Goal: Entertainment & Leisure: Consume media (video, audio)

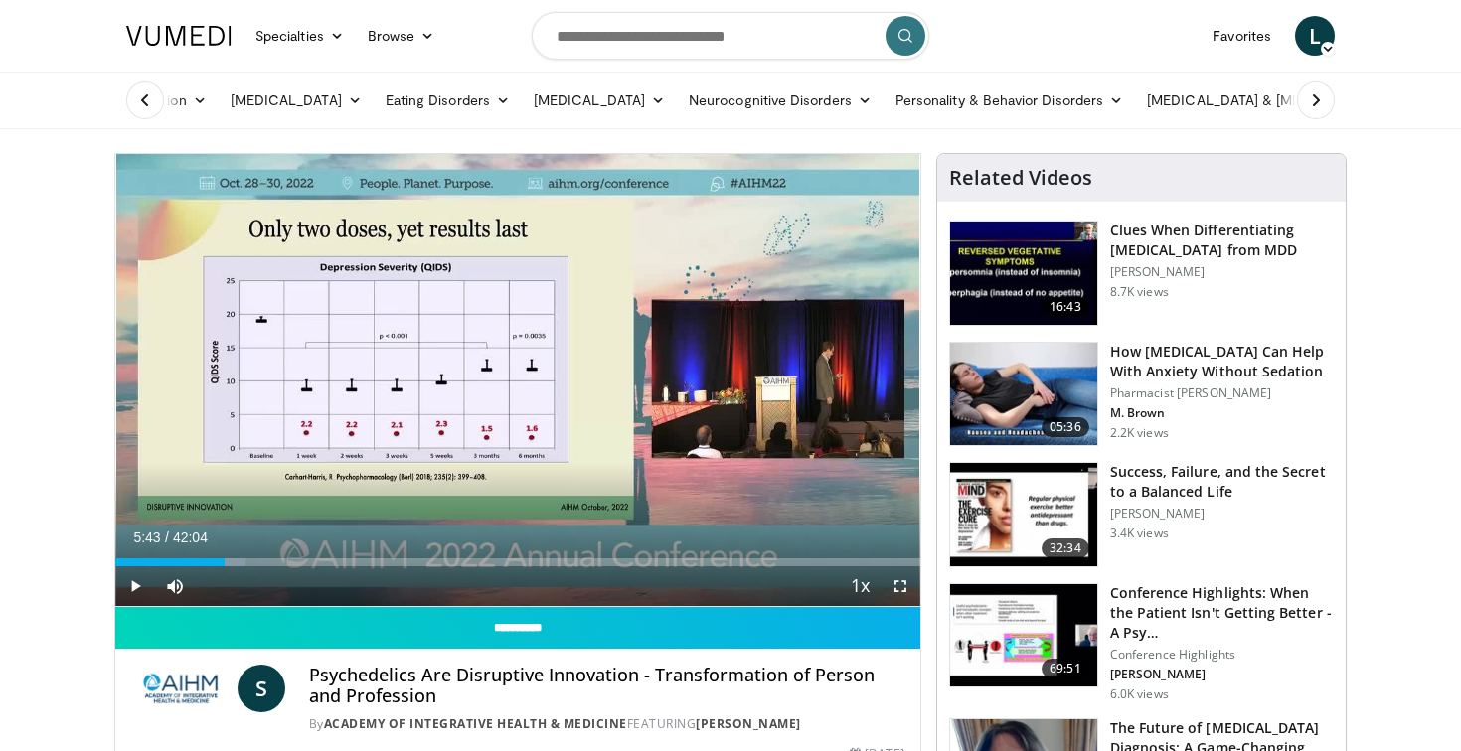
click at [131, 584] on span "Video Player" at bounding box center [135, 586] width 40 height 40
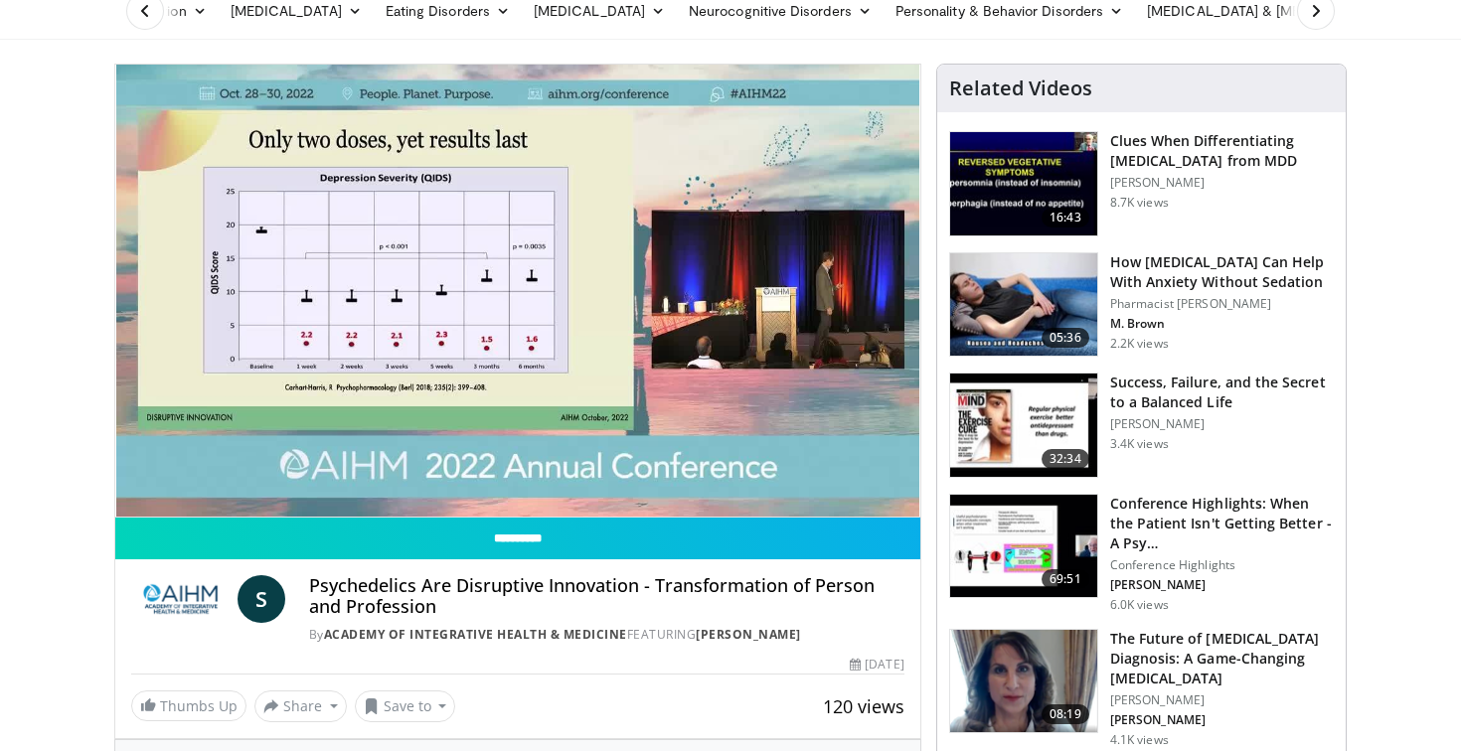
scroll to position [105, 0]
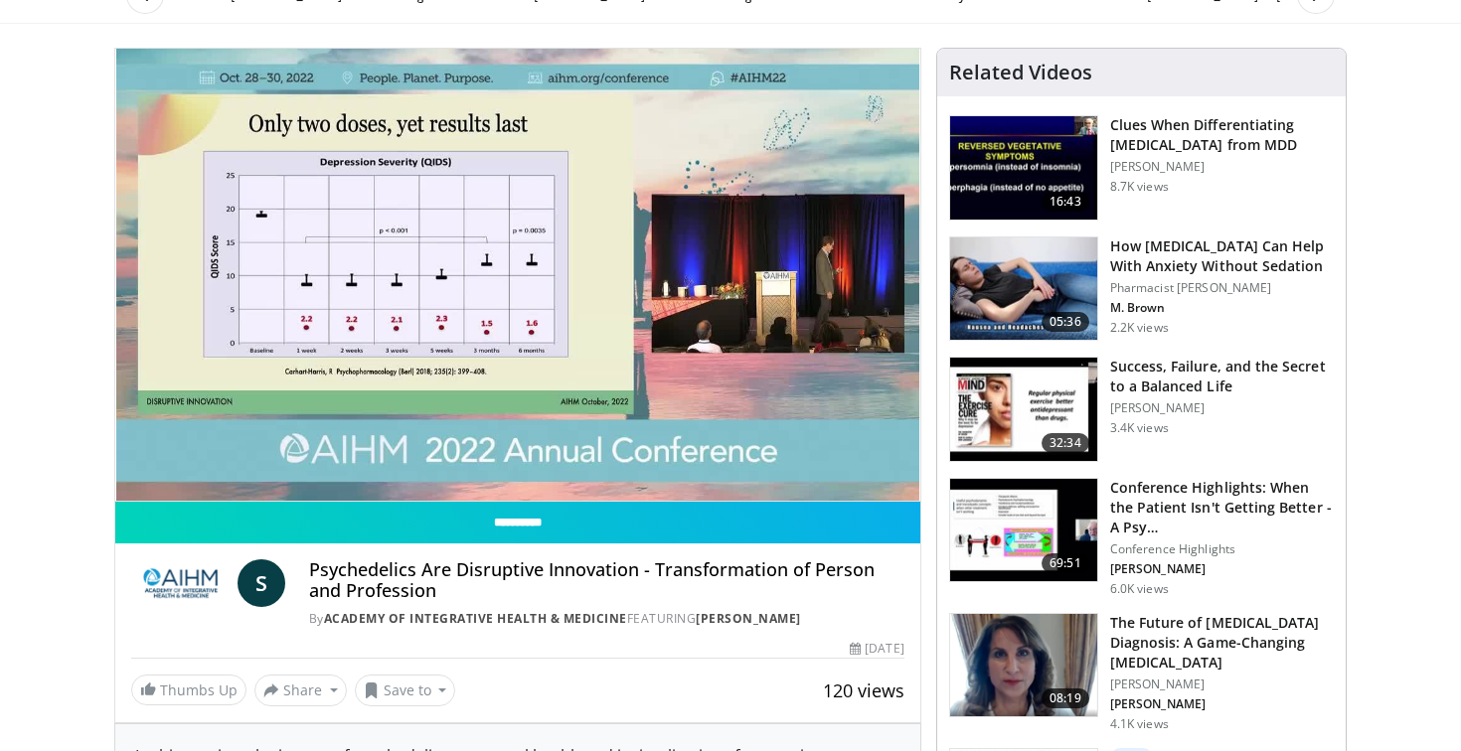
click at [1189, 635] on h3 "The Future of Alzheimer's Diagnosis: A Game-Changing Blood Test" at bounding box center [1222, 643] width 224 height 60
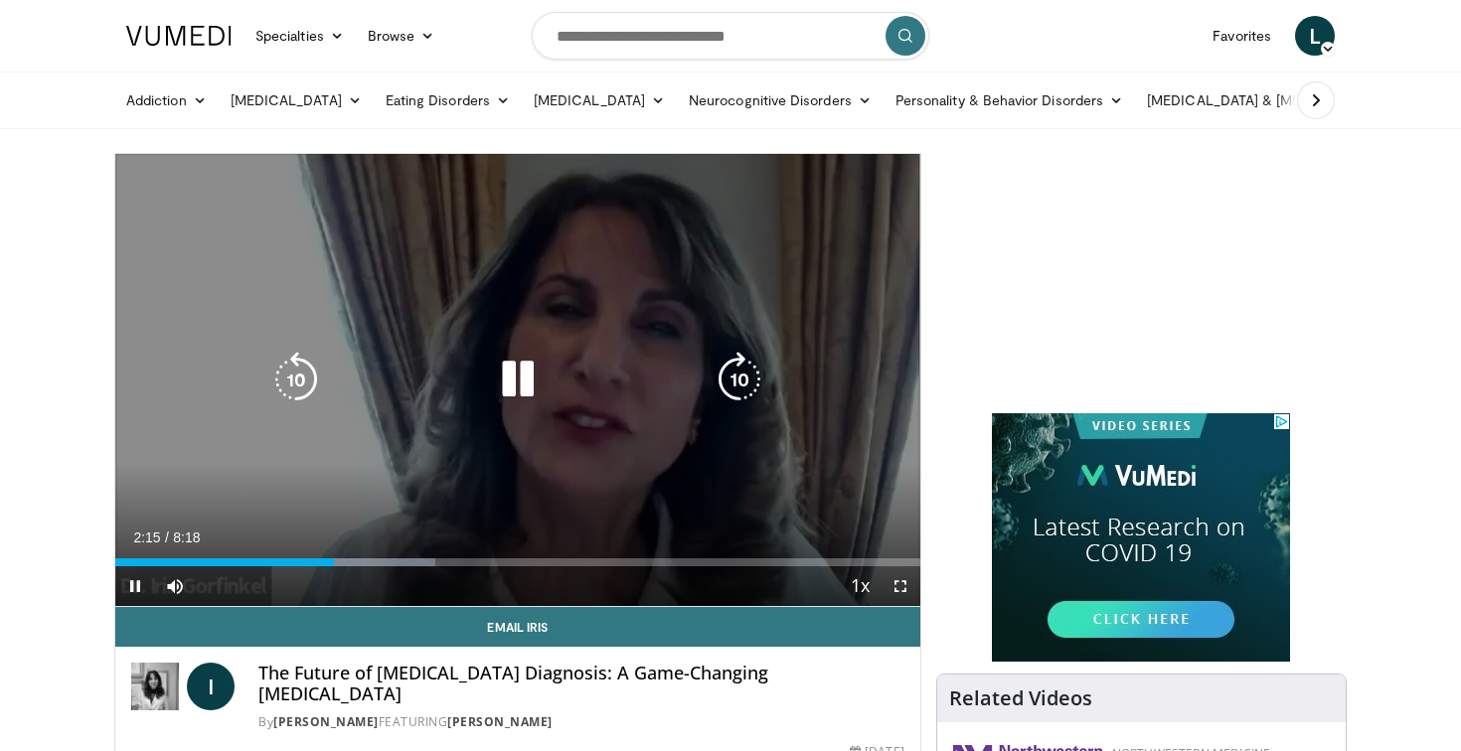
click at [309, 385] on icon "Video Player" at bounding box center [296, 380] width 56 height 56
click at [530, 377] on icon "Video Player" at bounding box center [518, 380] width 56 height 56
click at [138, 586] on span "Video Player" at bounding box center [135, 586] width 40 height 40
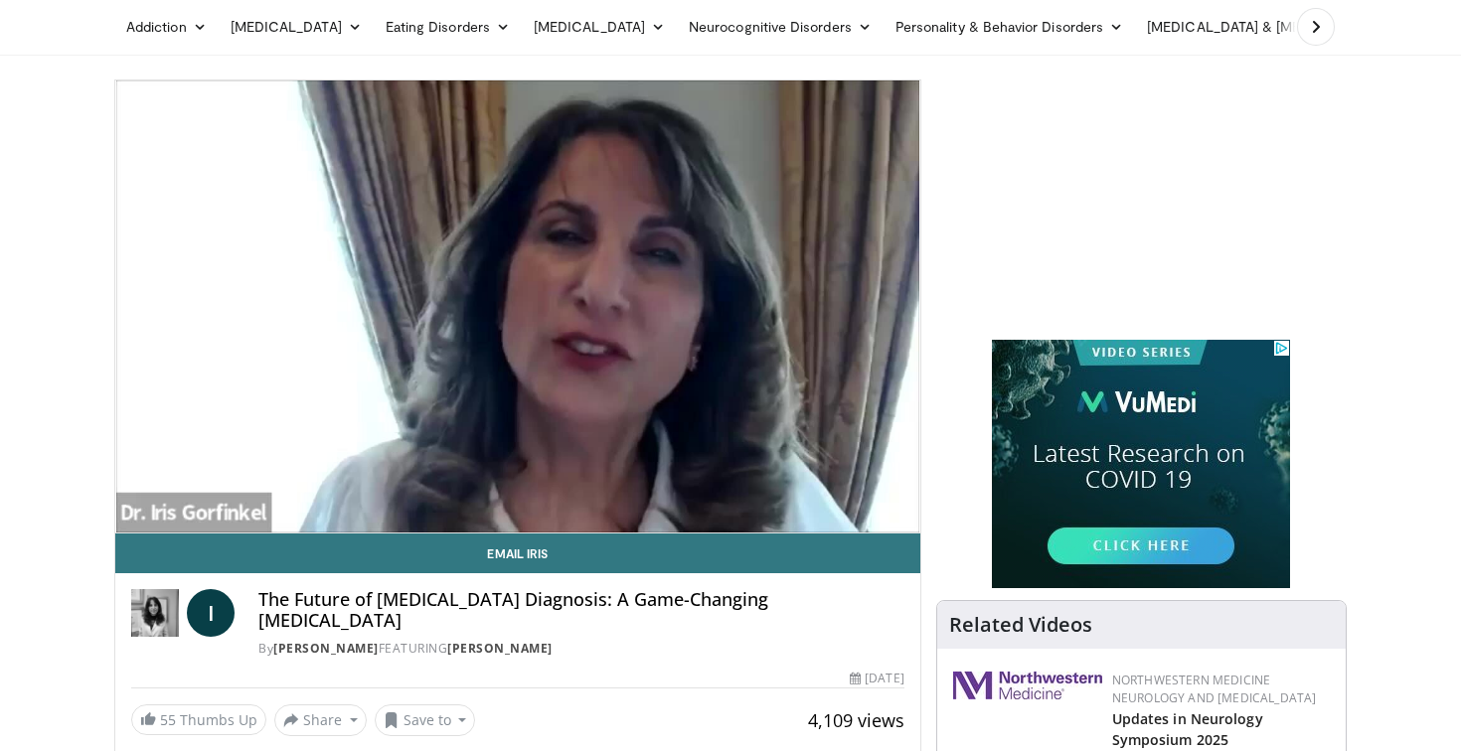
scroll to position [72, 0]
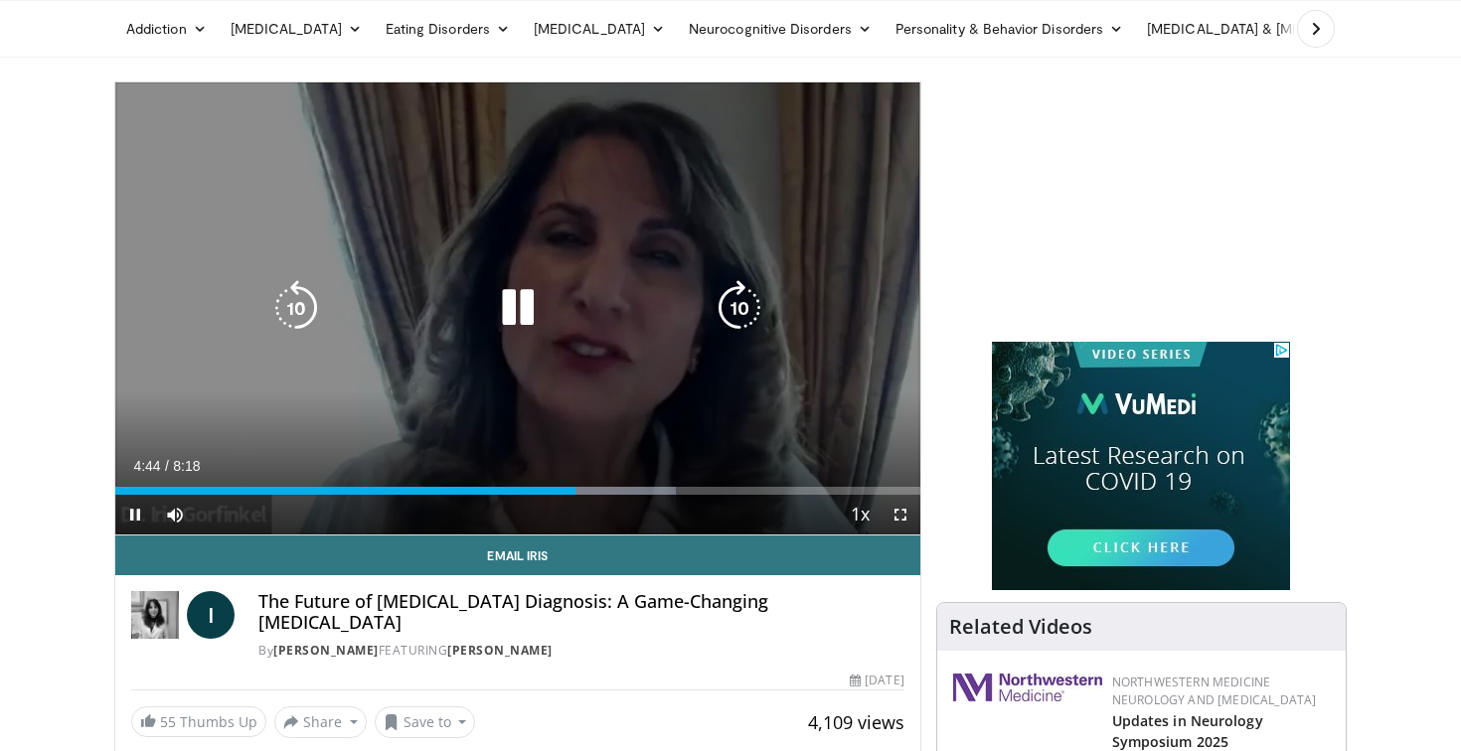
click at [306, 303] on icon "Video Player" at bounding box center [296, 308] width 56 height 56
click at [307, 303] on icon "Video Player" at bounding box center [296, 308] width 56 height 56
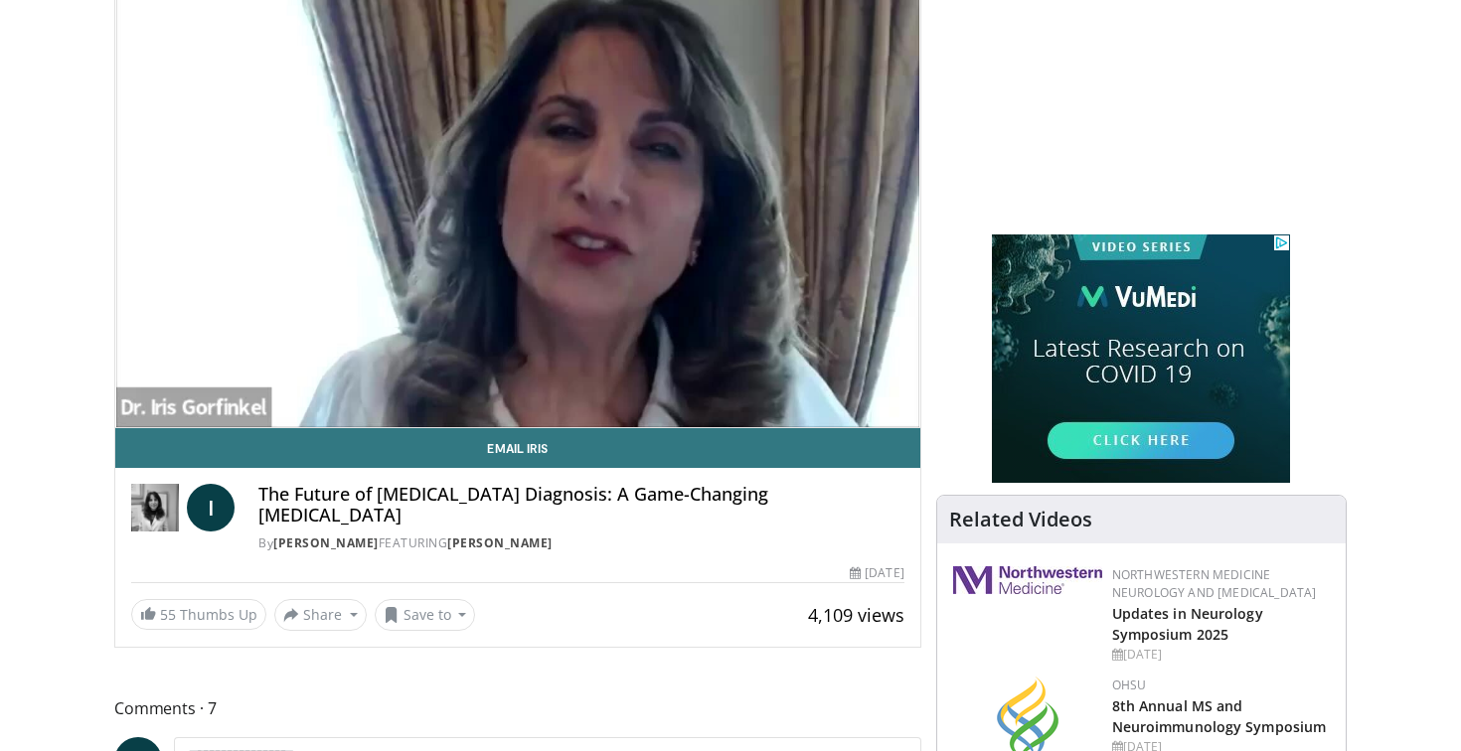
scroll to position [195, 0]
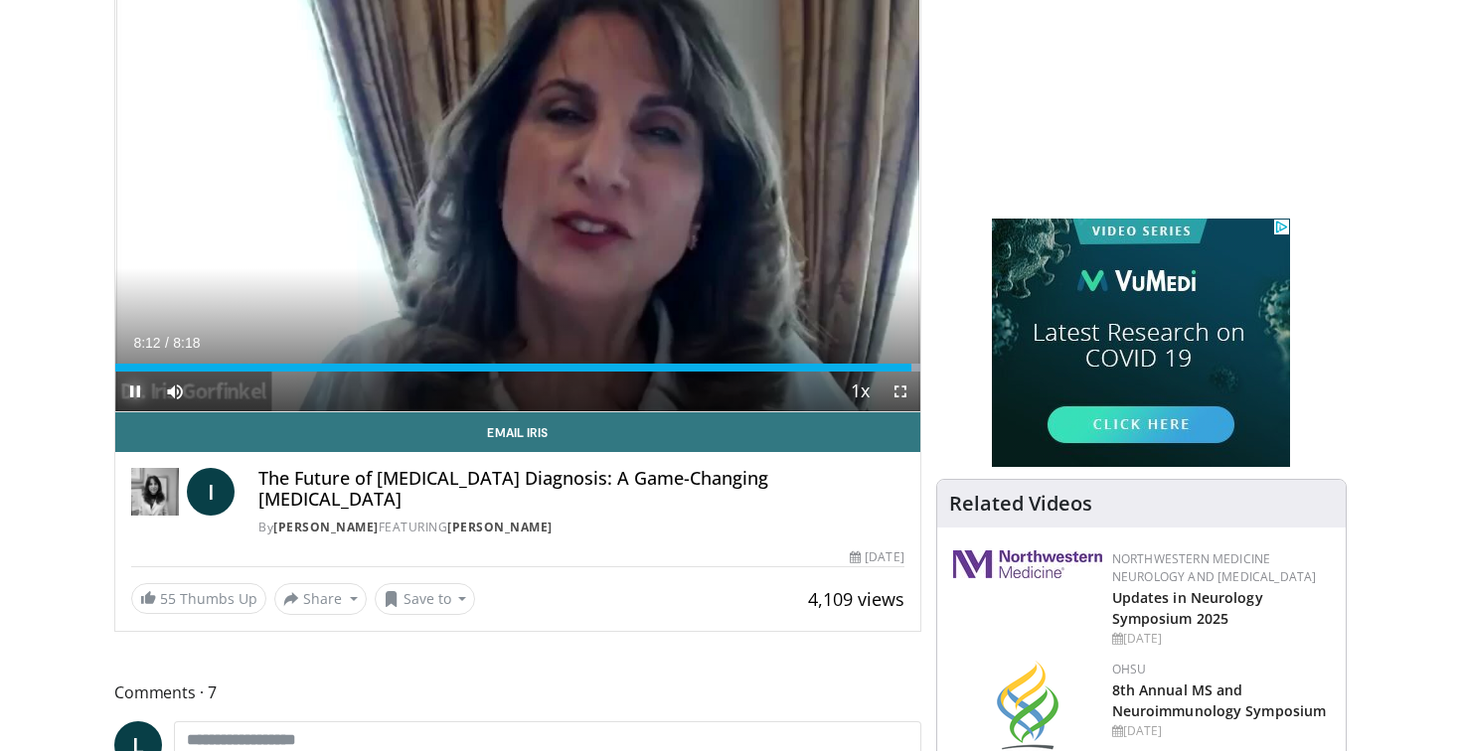
click at [131, 390] on span "Video Player" at bounding box center [135, 392] width 40 height 40
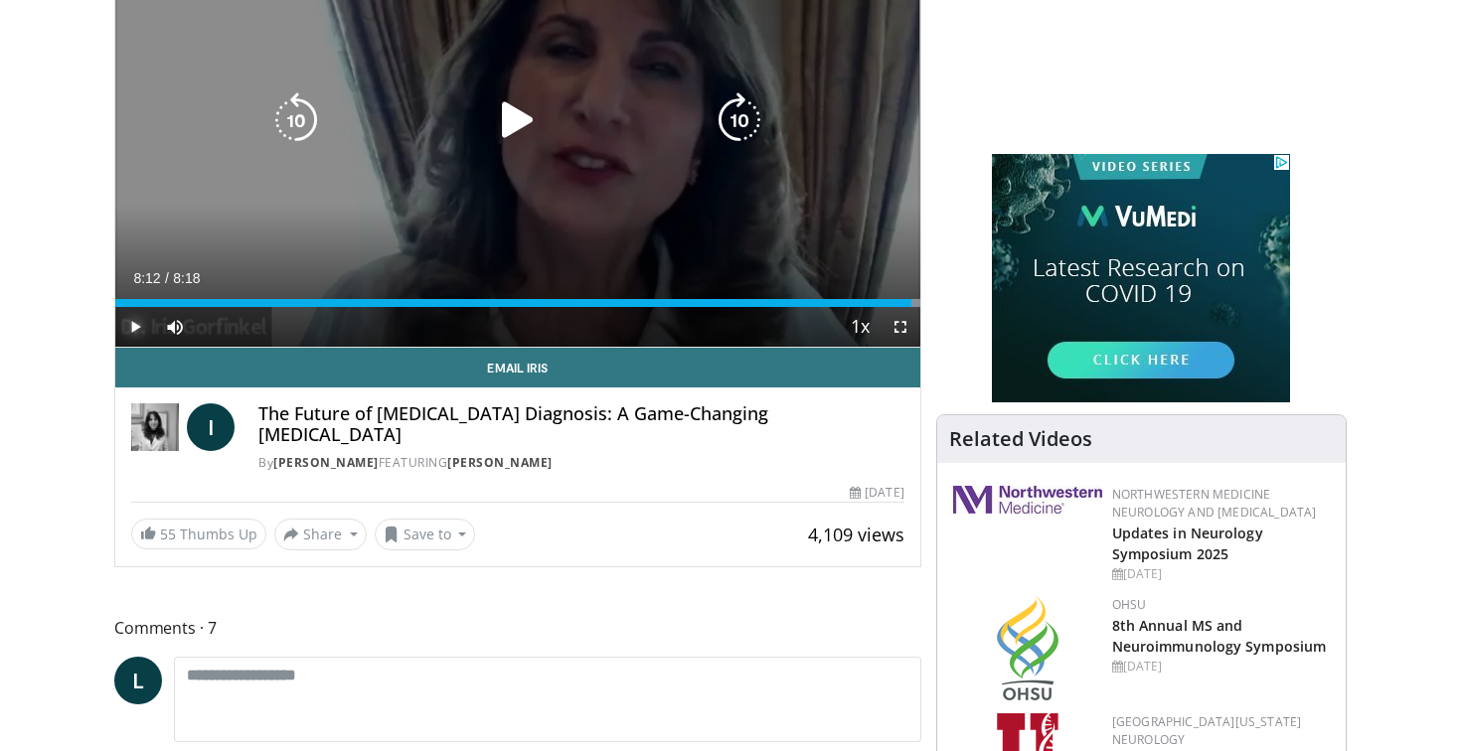
scroll to position [257, 0]
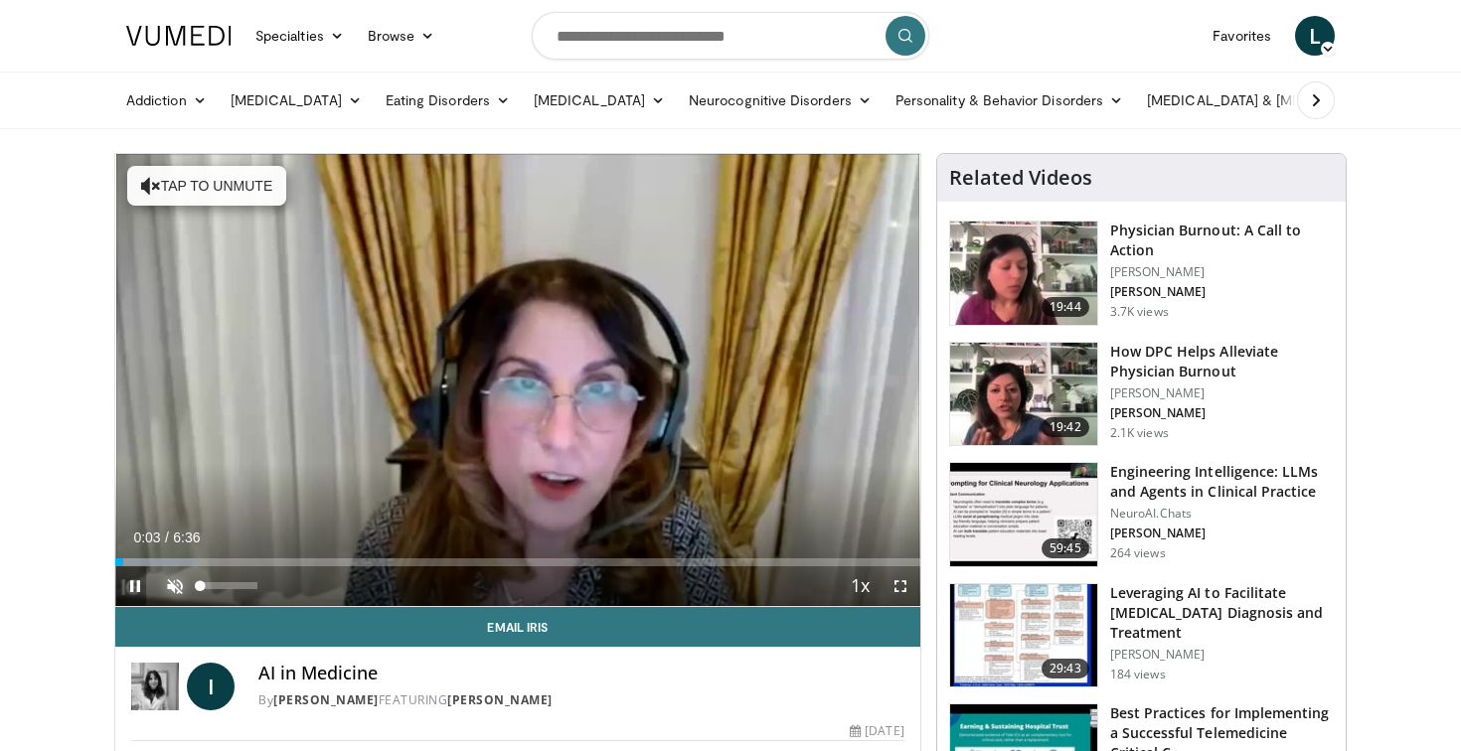
click at [171, 582] on span "Video Player" at bounding box center [175, 586] width 40 height 40
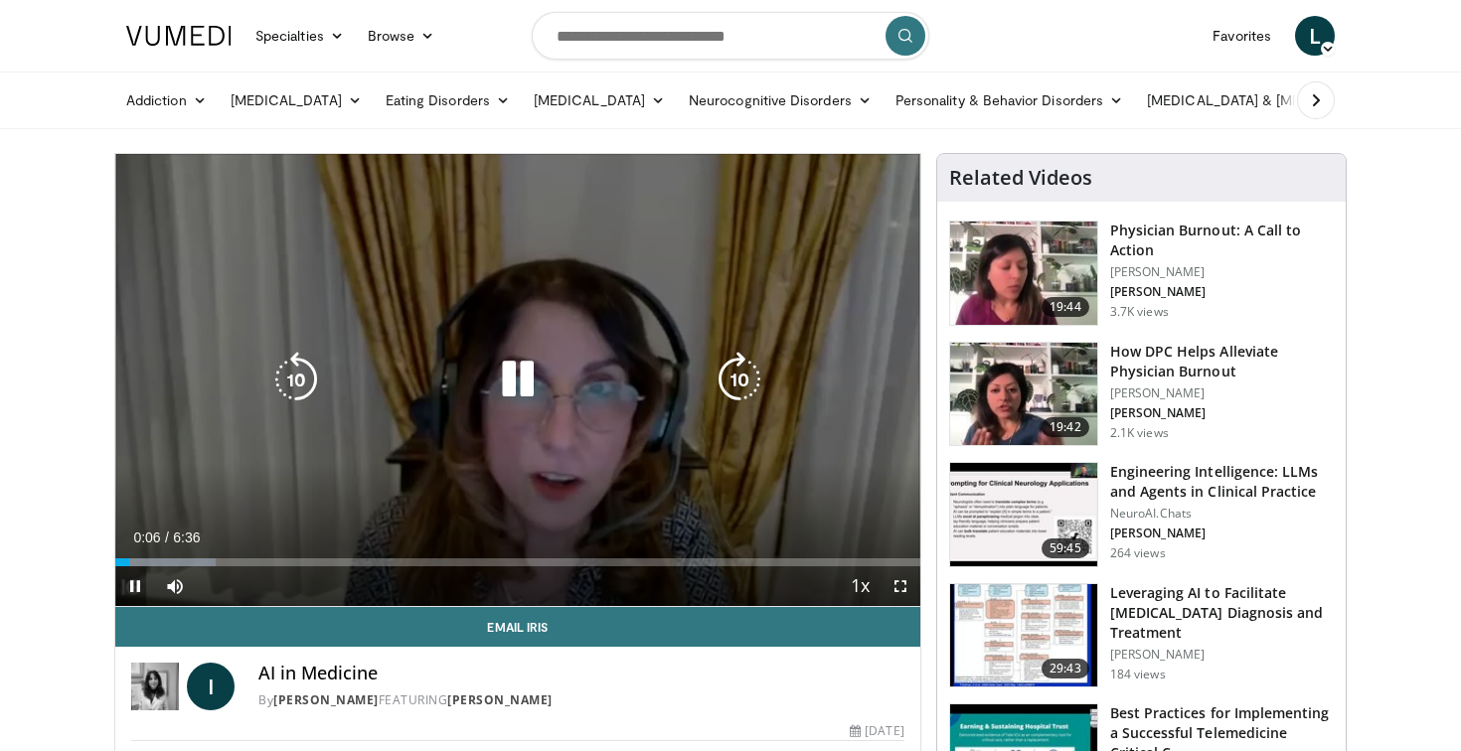
click at [298, 378] on icon "Video Player" at bounding box center [296, 380] width 56 height 56
click at [522, 374] on icon "Video Player" at bounding box center [518, 380] width 56 height 56
drag, startPoint x: 518, startPoint y: 386, endPoint x: 473, endPoint y: 434, distance: 66.1
click at [516, 388] on icon "Video Player" at bounding box center [518, 380] width 56 height 56
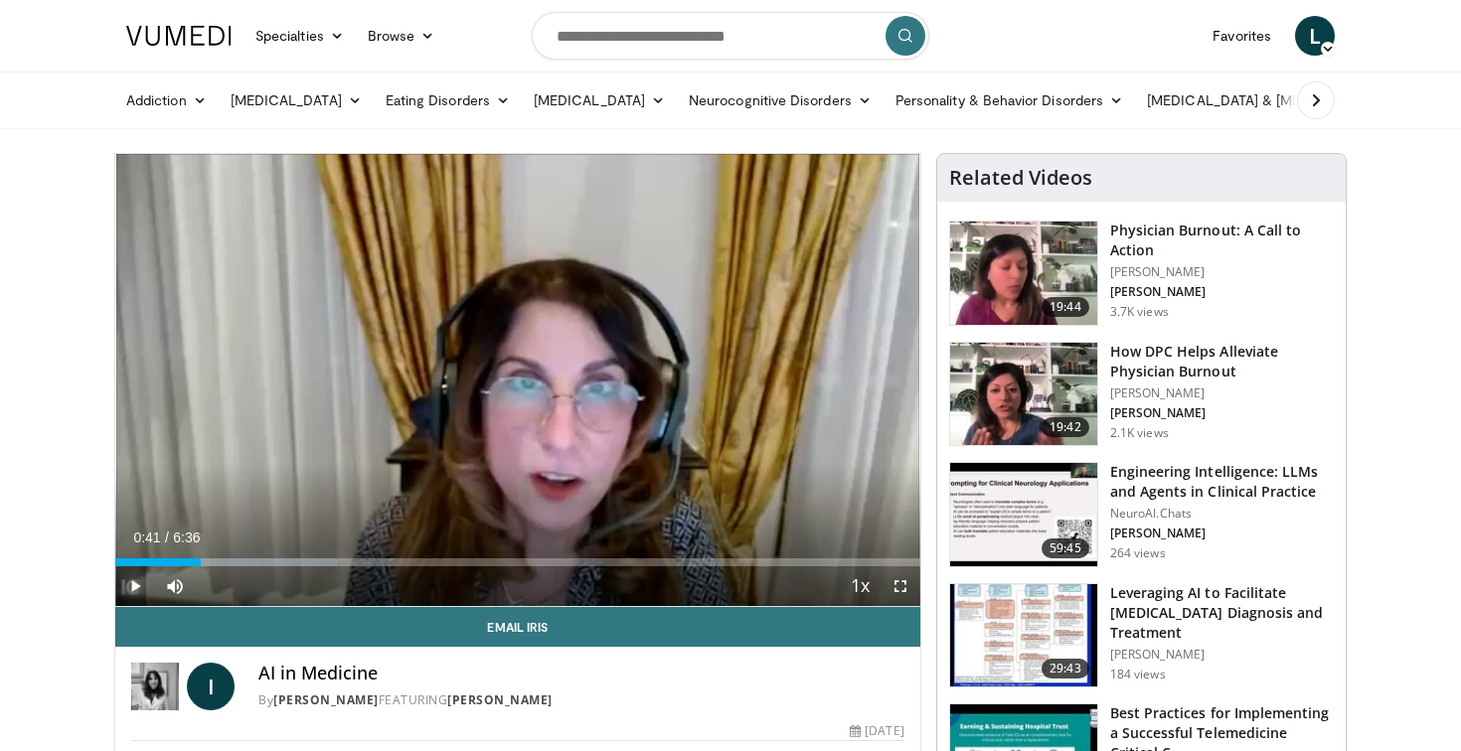
click at [135, 584] on span "Video Player" at bounding box center [135, 586] width 40 height 40
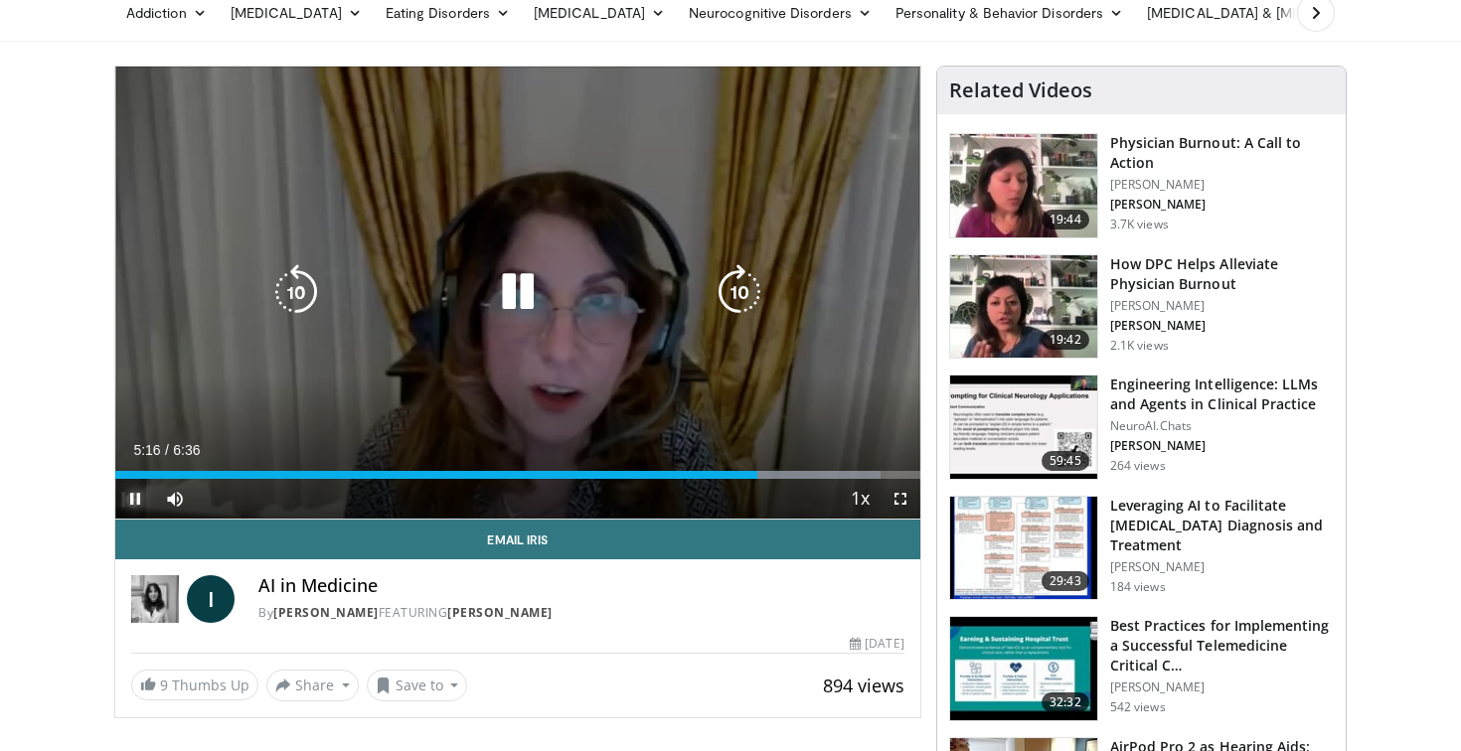
scroll to position [81, 0]
